Goal: Task Accomplishment & Management: Manage account settings

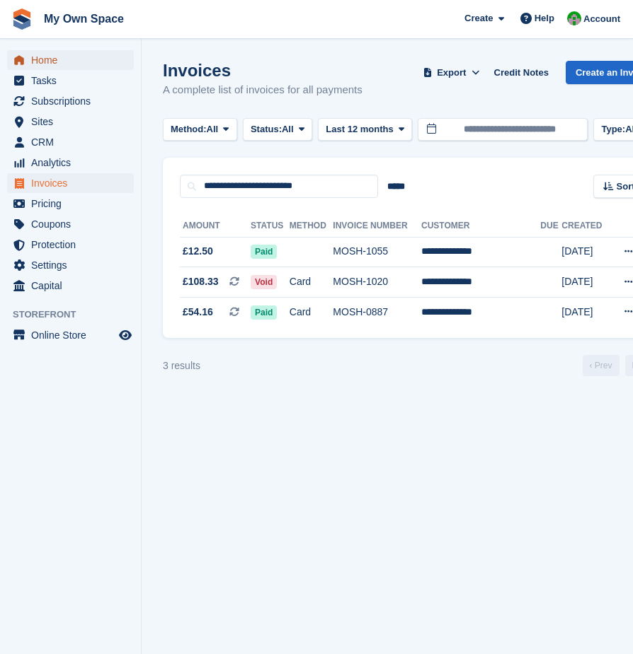
click at [54, 60] on span "Home" at bounding box center [73, 60] width 85 height 20
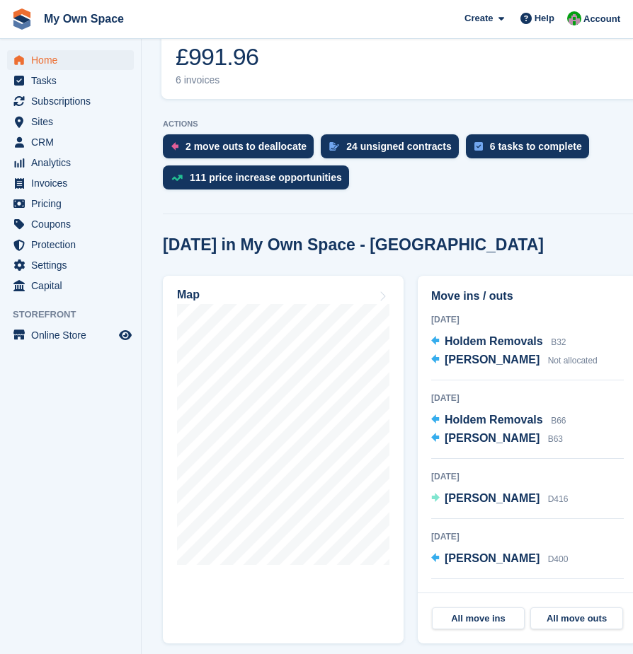
scroll to position [495, 0]
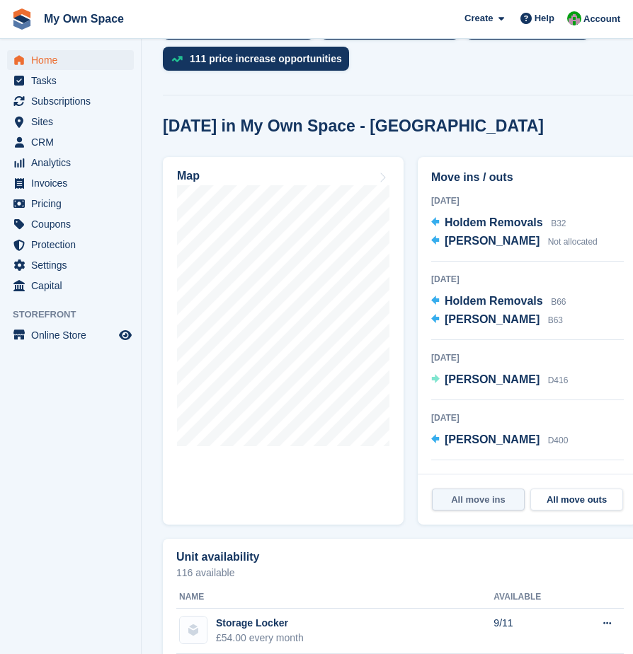
click at [487, 489] on link "All move ins" at bounding box center [478, 500] width 93 height 23
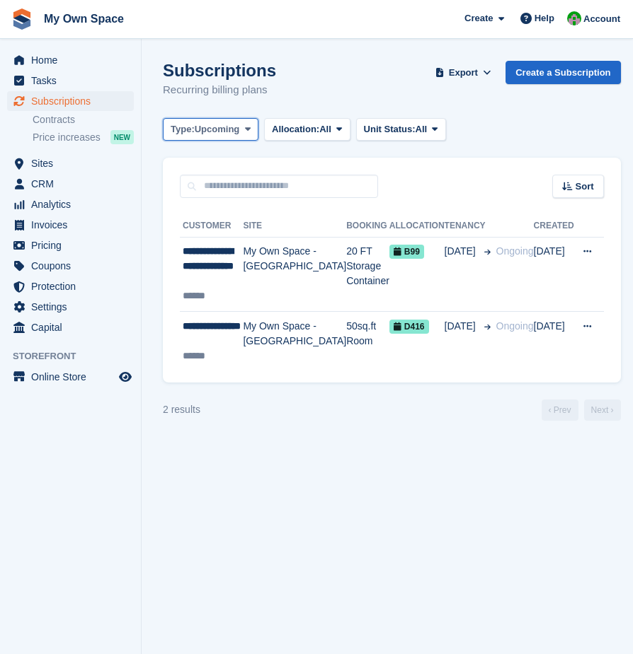
click at [243, 131] on span at bounding box center [247, 129] width 11 height 11
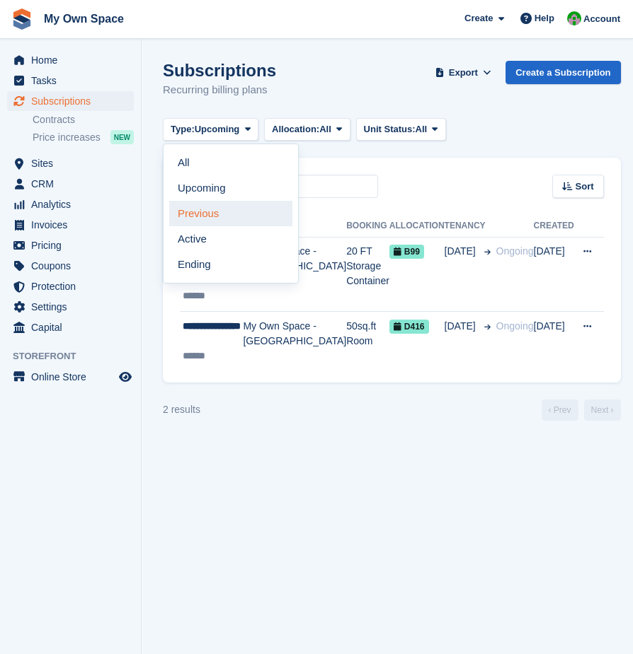
click at [202, 209] on link "Previous" at bounding box center [230, 213] width 123 height 25
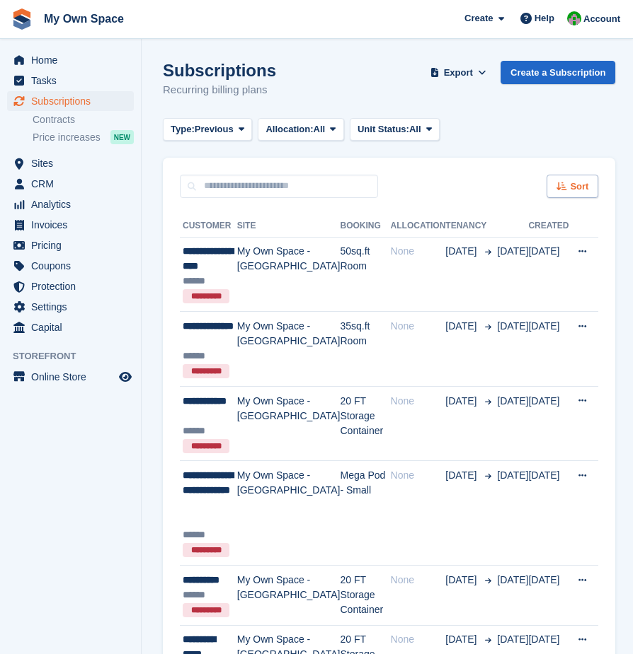
click at [570, 187] on span "Sort" at bounding box center [579, 187] width 18 height 14
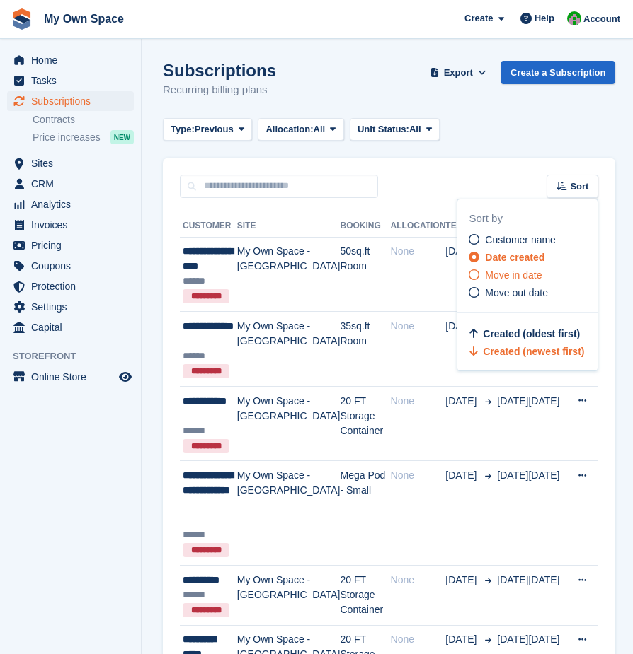
click at [474, 274] on icon at bounding box center [473, 275] width 11 height 11
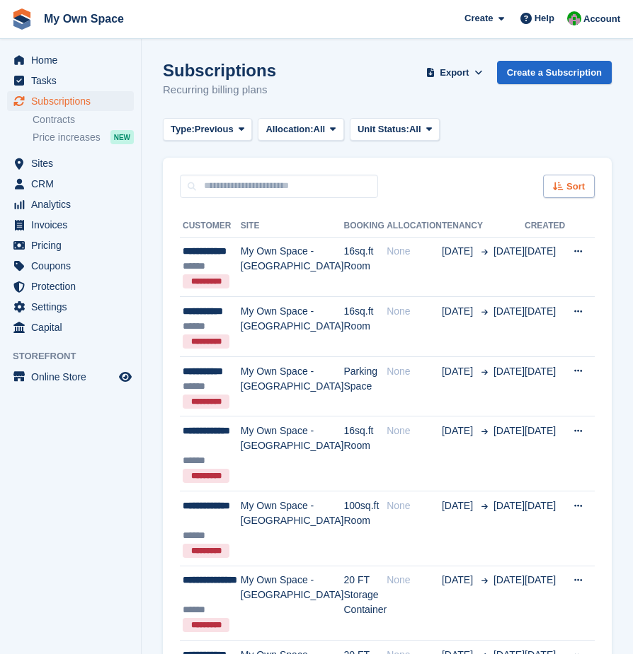
click at [565, 182] on div "Sort" at bounding box center [569, 186] width 52 height 23
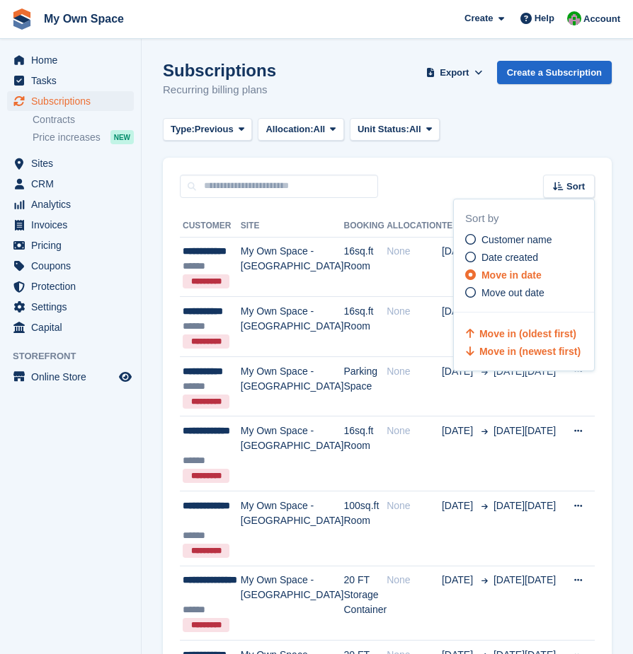
click at [501, 354] on span "Move in (newest first)" at bounding box center [529, 351] width 101 height 11
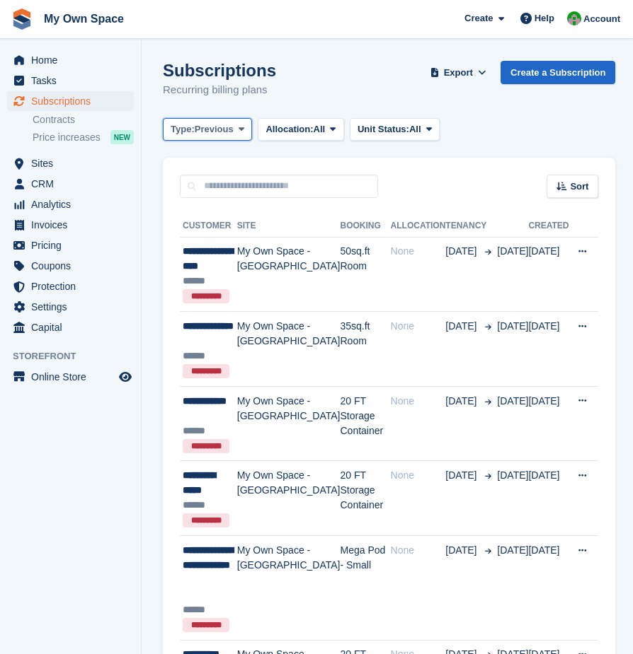
click at [231, 125] on span "Previous" at bounding box center [214, 129] width 39 height 14
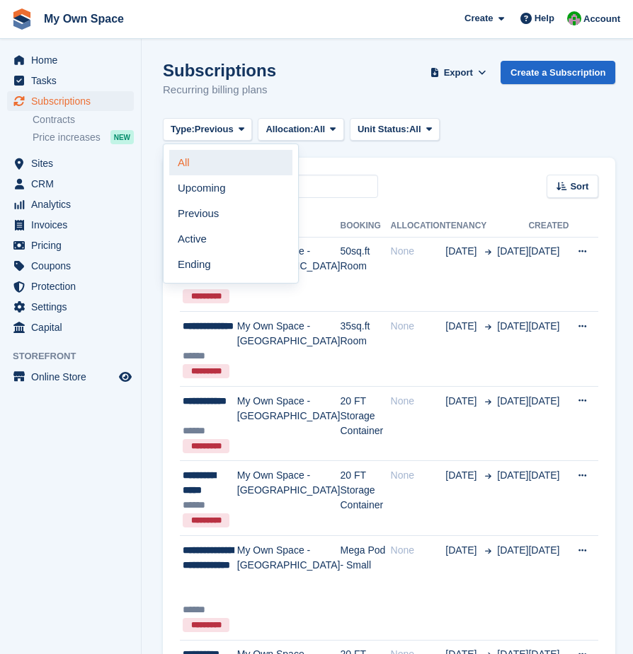
click at [185, 163] on link "All" at bounding box center [230, 162] width 123 height 25
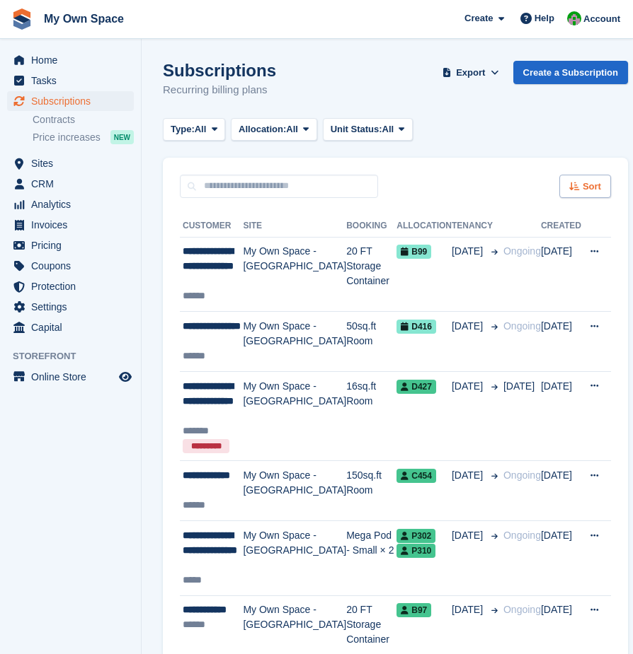
click at [582, 185] on span "Sort" at bounding box center [591, 187] width 18 height 14
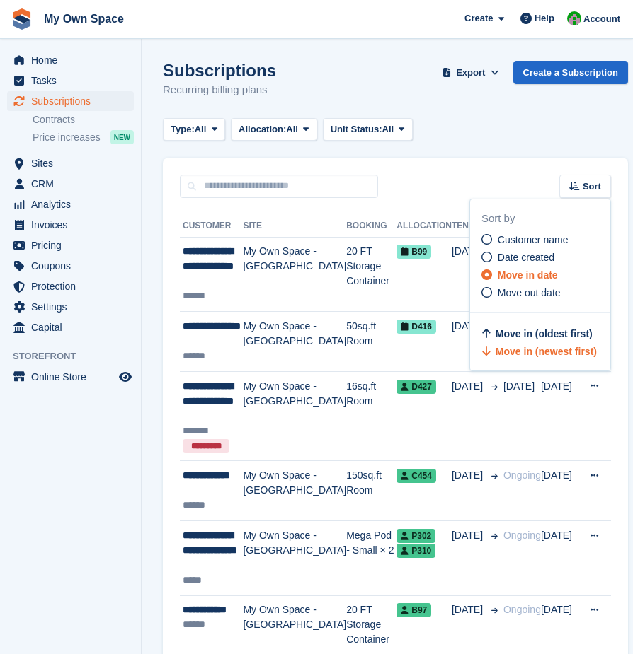
drag, startPoint x: 528, startPoint y: 177, endPoint x: 521, endPoint y: 178, distance: 7.1
click at [525, 176] on div "Sort Sort by Customer name Date created Move in date Move out date Move in (old…" at bounding box center [395, 178] width 465 height 40
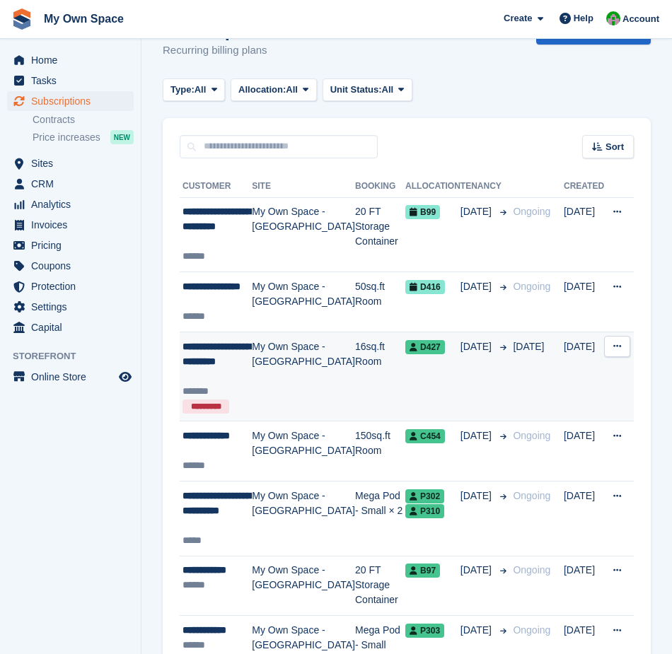
scroll to position [71, 0]
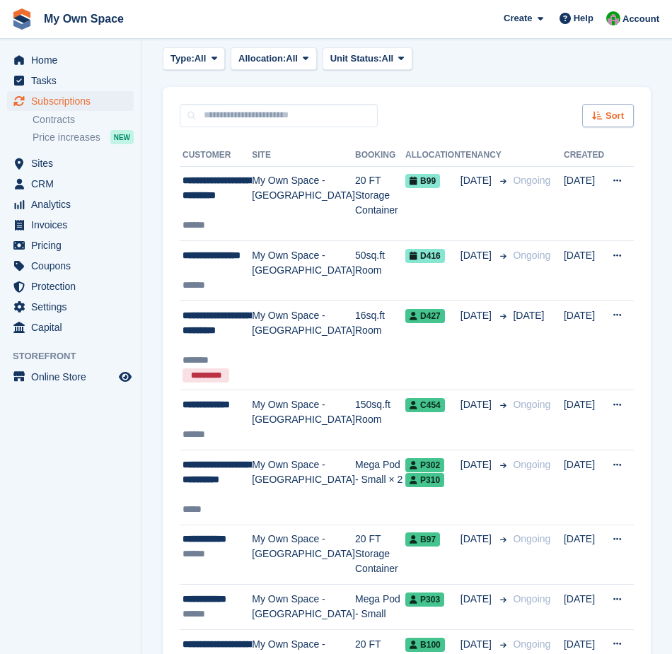
click at [610, 109] on span "Sort" at bounding box center [615, 116] width 18 height 14
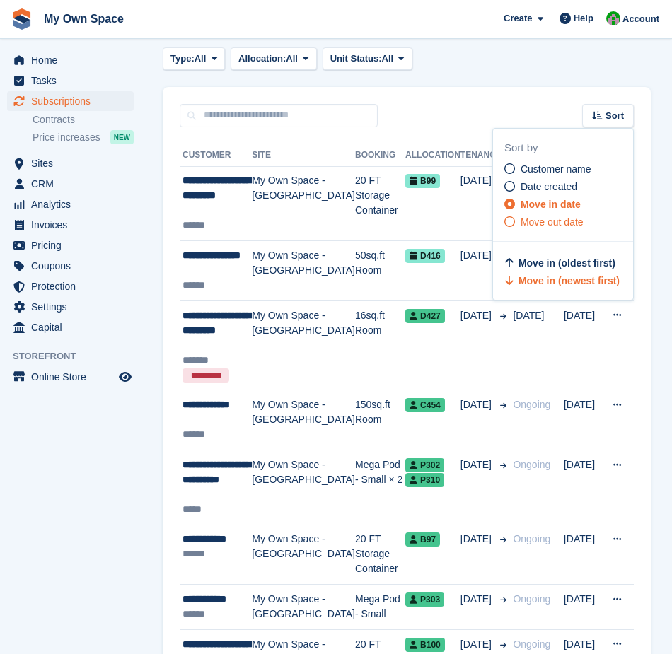
click at [513, 223] on icon at bounding box center [509, 221] width 11 height 11
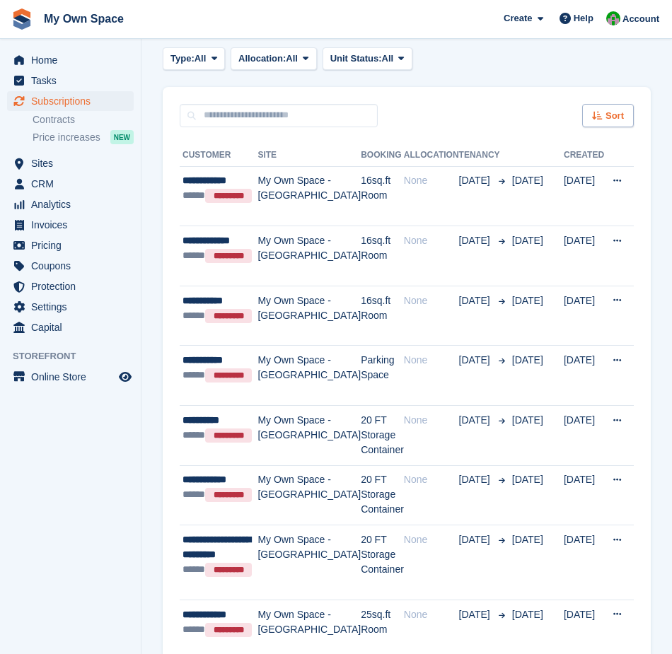
click at [606, 112] on div "Sort" at bounding box center [608, 115] width 52 height 23
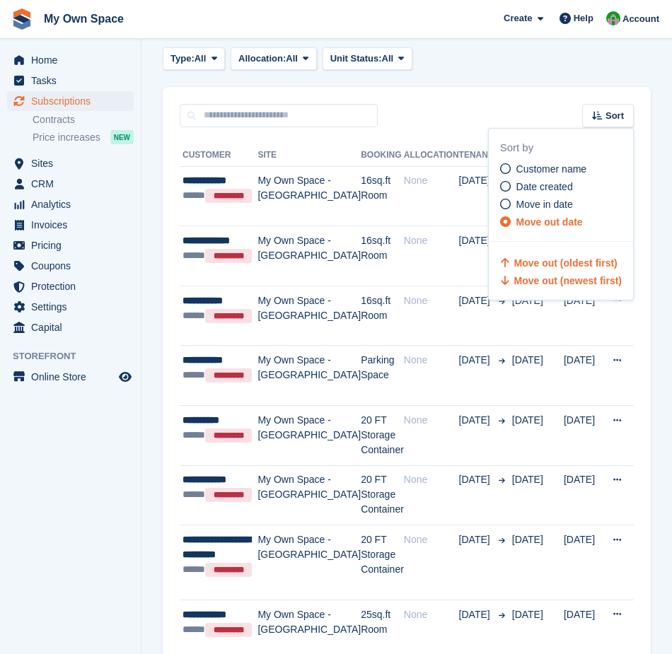
click at [566, 279] on span "Move out (newest first)" at bounding box center [568, 280] width 108 height 11
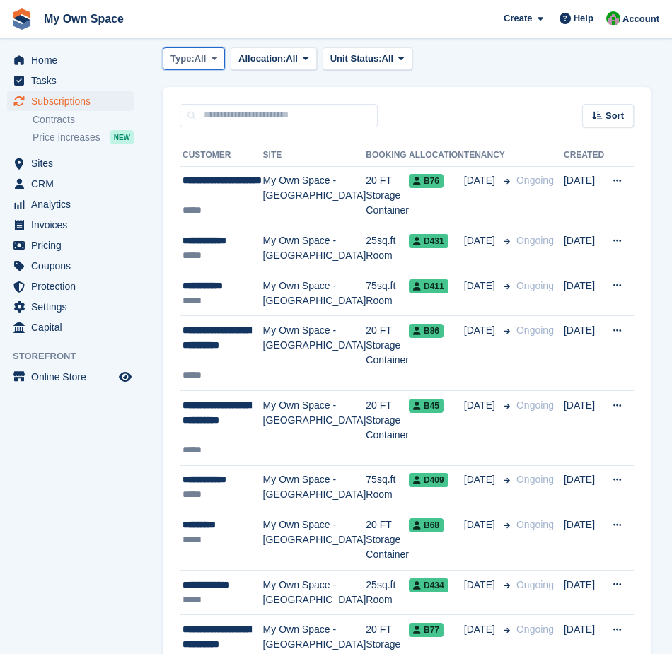
click at [202, 63] on span "All" at bounding box center [201, 59] width 12 height 14
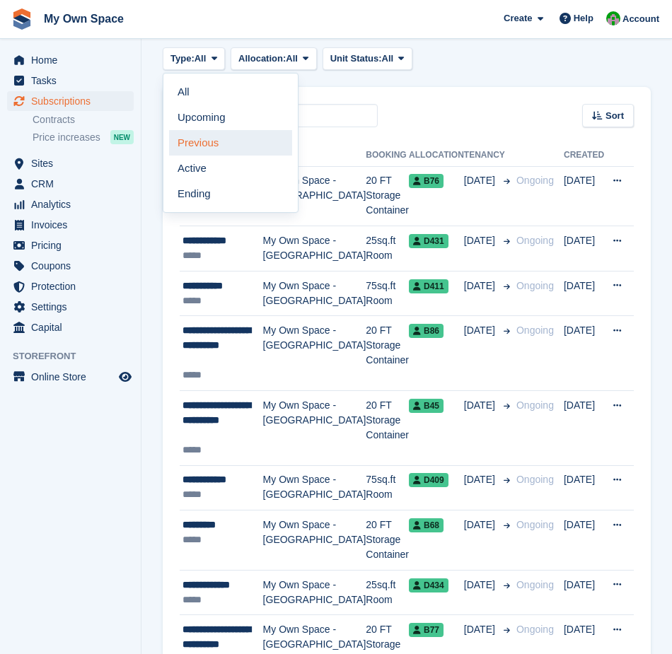
click at [201, 148] on link "Previous" at bounding box center [230, 142] width 123 height 25
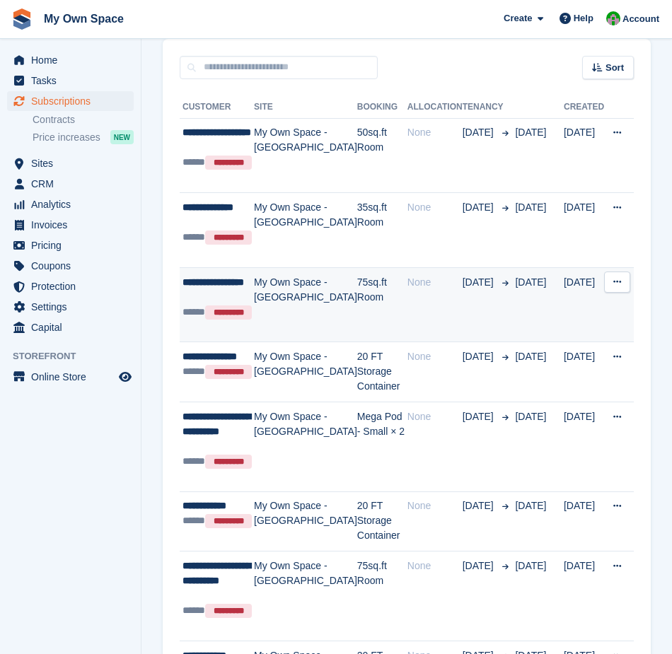
scroll to position [142, 0]
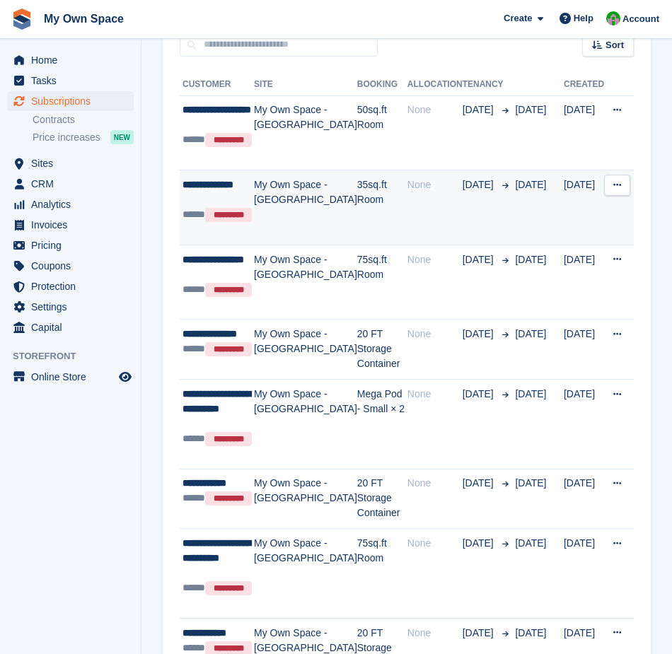
click at [357, 198] on td "35sq.ft Room" at bounding box center [382, 208] width 50 height 75
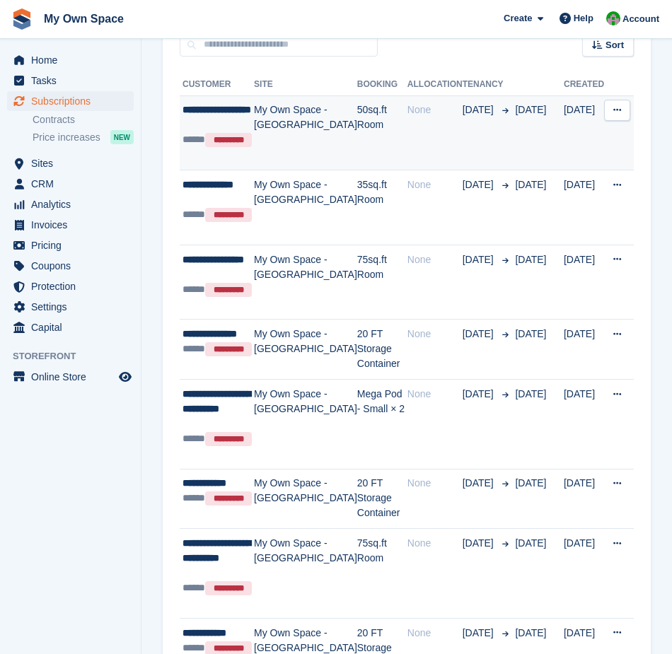
click at [515, 111] on span "[DATE]" at bounding box center [530, 109] width 31 height 11
